Goal: Navigation & Orientation: Find specific page/section

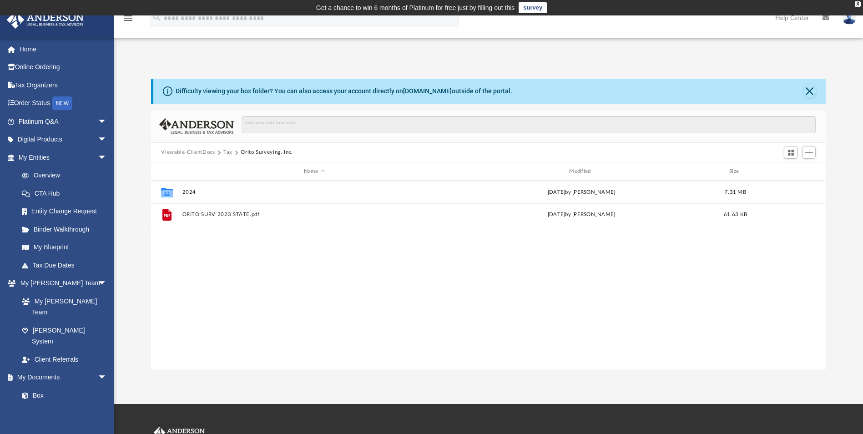
scroll to position [200, 668]
click at [43, 158] on link "My Entities arrow_drop_down" at bounding box center [63, 157] width 114 height 18
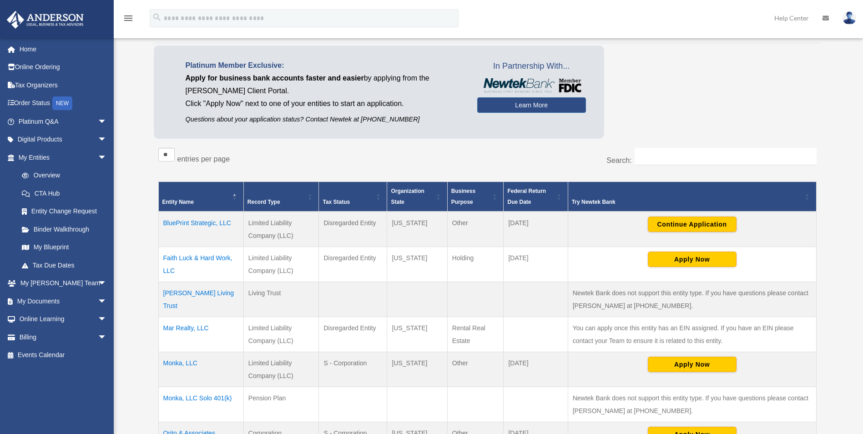
scroll to position [45, 0]
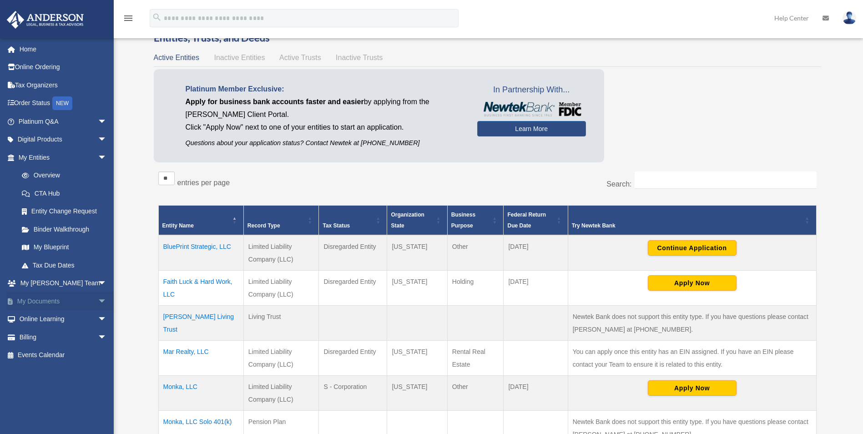
click at [48, 300] on link "My Documents arrow_drop_down" at bounding box center [63, 301] width 114 height 18
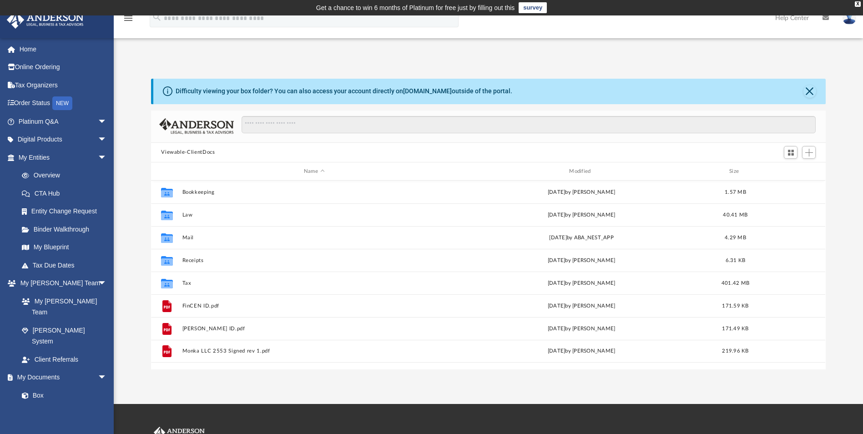
scroll to position [200, 668]
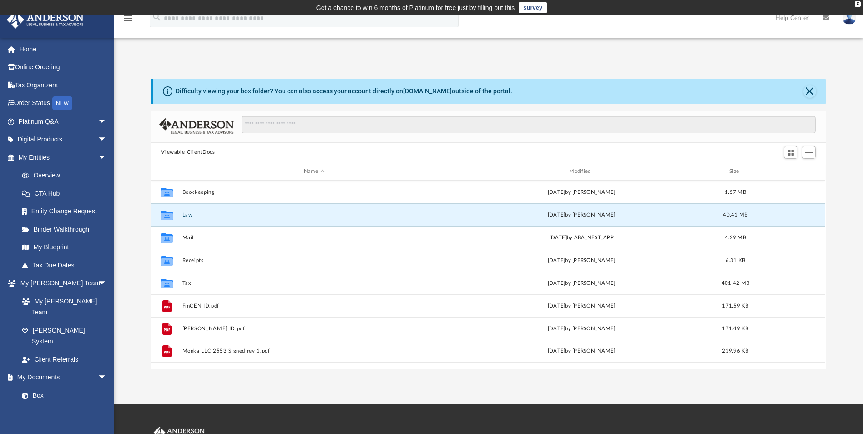
click at [191, 214] on button "Law" at bounding box center [313, 215] width 263 height 6
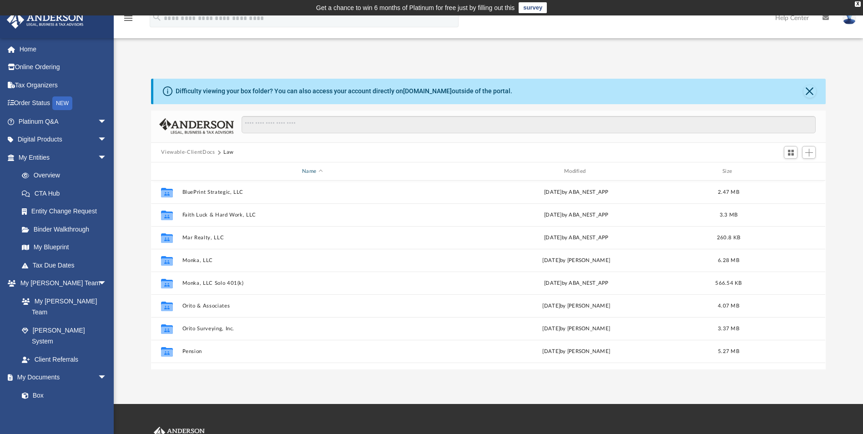
click at [312, 170] on div "Name" at bounding box center [312, 171] width 260 height 8
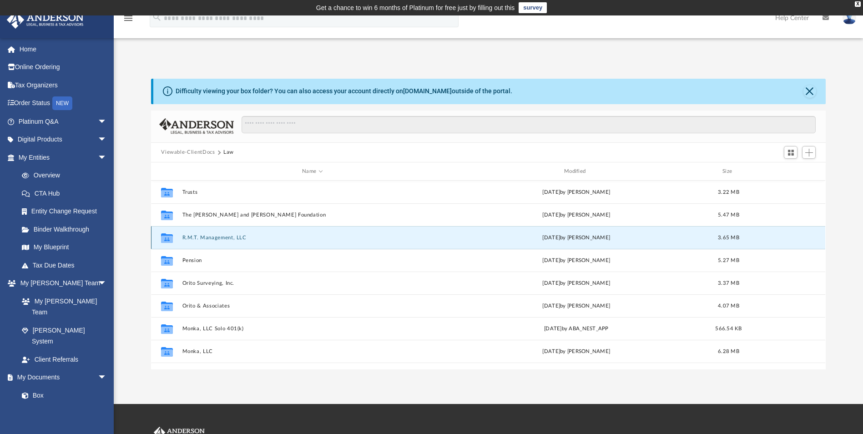
click at [219, 236] on button "R.M.T. Management, LLC" at bounding box center [312, 238] width 260 height 6
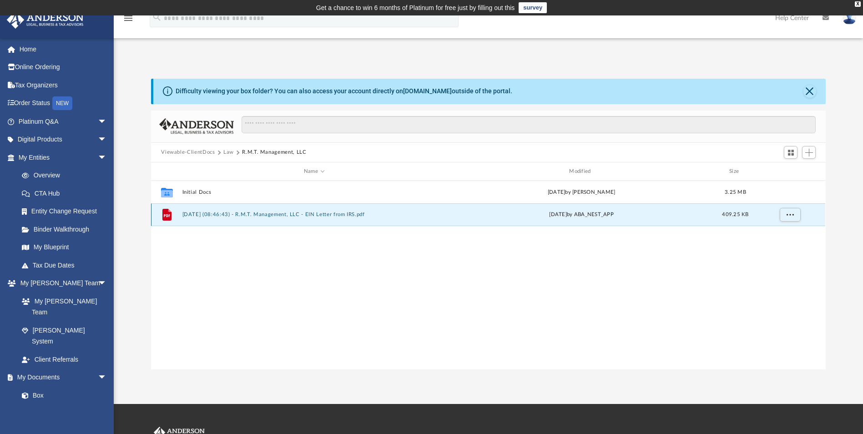
click at [226, 213] on button "[DATE] (08:46:43) - R.M.T. Management, LLC - EIN Letter from IRS.pdf" at bounding box center [313, 215] width 263 height 6
